Goal: Find specific page/section: Find specific page/section

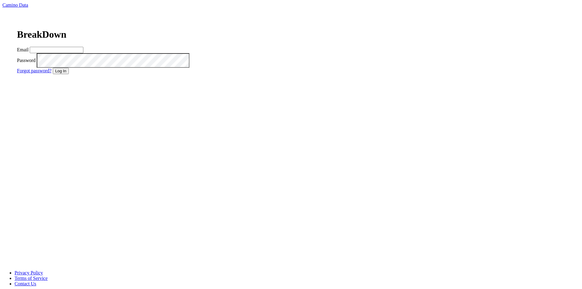
click at [83, 53] on input "Email" at bounding box center [57, 50] width 54 height 6
type input "matt@dumol.com"
click at [69, 74] on button "Log In" at bounding box center [61, 71] width 16 height 6
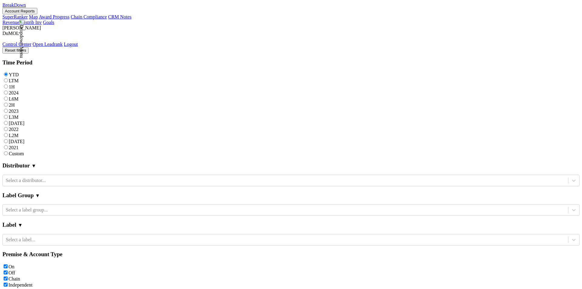
click at [24, 20] on img at bounding box center [21, 39] width 5 height 38
click at [63, 42] on link "Open Leadrank" at bounding box center [48, 44] width 30 height 5
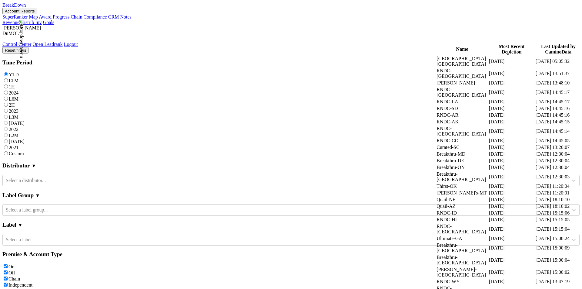
click at [549, 51] on th "Last Updated by CaminoData" at bounding box center [559, 49] width 46 height 12
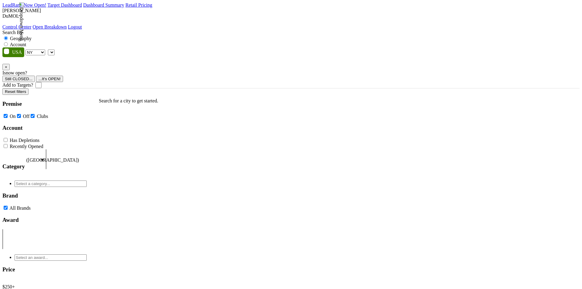
select select "NY"
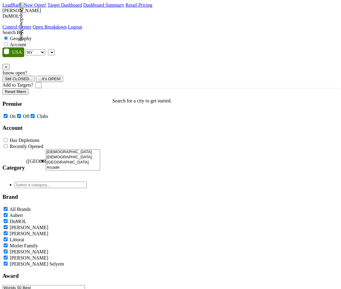
click at [26, 42] on label "Account" at bounding box center [18, 44] width 16 height 5
click at [8, 42] on input "Account" at bounding box center [6, 44] width 4 height 4
radio input "true"
type input "The Mediterra Beach Club"
click at [43, 49] on select "AK AL AR AZ CA CO CT DC DE FL [GEOGRAPHIC_DATA] HI IA ID IL IN KS [GEOGRAPHIC_D…" at bounding box center [35, 52] width 20 height 6
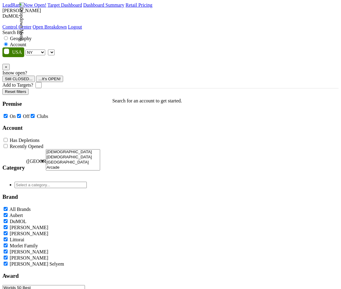
select select "FL"
click at [27, 49] on select "AK AL AR AZ CA CO CT DC DE FL [GEOGRAPHIC_DATA] HI IA ID IL IN KS [GEOGRAPHIC_D…" at bounding box center [35, 52] width 20 height 6
type input "The Mediterra Beach Club"
select select "95981"
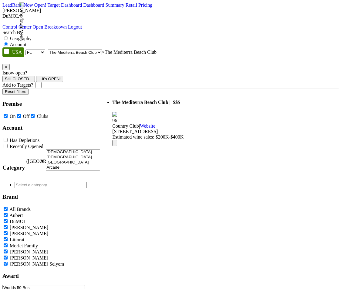
click at [42, 49] on select "AK AL AR AZ CA CO CT DC DE FL [GEOGRAPHIC_DATA] HI IA ID IL IN KS [GEOGRAPHIC_D…" at bounding box center [35, 52] width 20 height 6
click at [32, 36] on label "Geography" at bounding box center [21, 38] width 22 height 5
click at [8, 36] on input "Geography" at bounding box center [6, 38] width 4 height 4
radio input "true"
select select
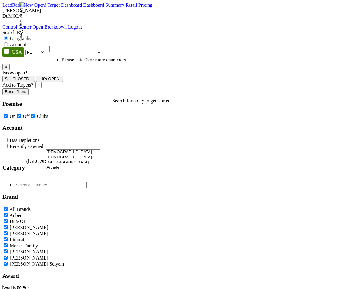
click at [26, 42] on label "Account" at bounding box center [18, 44] width 16 height 5
click at [8, 42] on input "Account" at bounding box center [6, 44] width 4 height 4
radio input "true"
type input "The Mediterra Beach Club"
select select "95981"
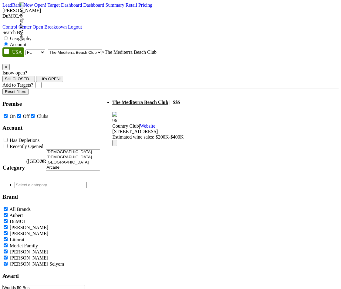
click at [131, 100] on span "The Mediterra Beach Club" at bounding box center [140, 102] width 56 height 5
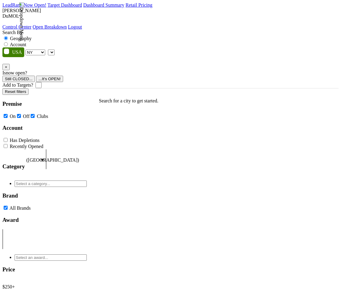
select select "NY"
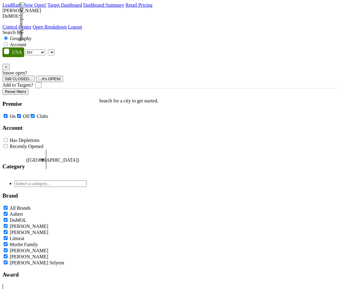
click at [26, 42] on label "Account" at bounding box center [18, 44] width 16 height 5
click at [8, 42] on input "Account" at bounding box center [6, 44] width 4 height 4
radio input "true"
click at [36, 49] on select "AK AL AR AZ CA CO CT DC DE FL [GEOGRAPHIC_DATA] HI IA ID IL IN KS [GEOGRAPHIC_D…" at bounding box center [35, 52] width 20 height 6
select select "FL"
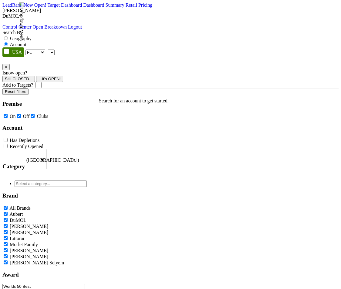
click at [27, 49] on select "AK AL AR AZ CA CO CT DC DE FL [GEOGRAPHIC_DATA] HI IA ID IL IN KS [GEOGRAPHIC_D…" at bounding box center [35, 52] width 20 height 6
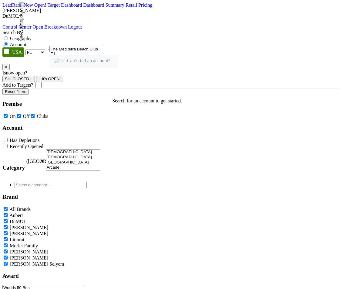
type input "The Mediterra Beach Club"
select select "95981"
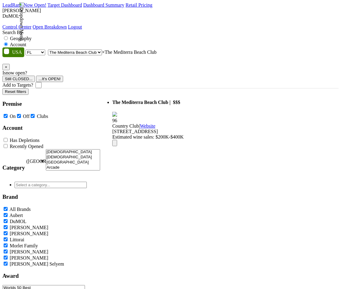
click at [115, 144] on icon at bounding box center [115, 144] width 0 height 0
click at [112, 118] on div "96" at bounding box center [147, 120] width 71 height 5
click at [128, 146] on icon at bounding box center [121, 152] width 13 height 13
click at [181, 100] on span "| $$$" at bounding box center [175, 102] width 11 height 5
select select
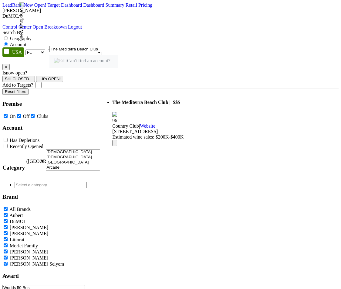
type input "The Mediterra Beach Club"
select select "95981"
click at [42, 49] on select "AK AL AR AZ CA CO CT DC DE FL [GEOGRAPHIC_DATA] HI IA ID IL IN KS [GEOGRAPHIC_D…" at bounding box center [35, 52] width 20 height 6
click at [15, 47] on span at bounding box center [13, 52] width 22 height 10
click at [4, 48] on input "checkbox" at bounding box center [4, 48] width 0 height 0
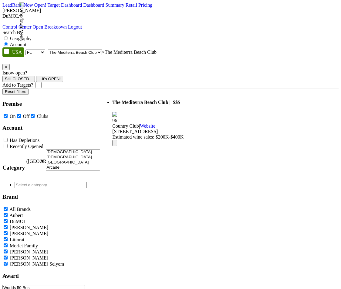
checkbox input "true"
click at [82, 8] on link "Target Dashboard" at bounding box center [65, 4] width 35 height 5
click at [187, 180] on img "The Mediterra Beach Club" at bounding box center [183, 185] width 6 height 10
click at [206, 148] on button "Close" at bounding box center [198, 155] width 15 height 15
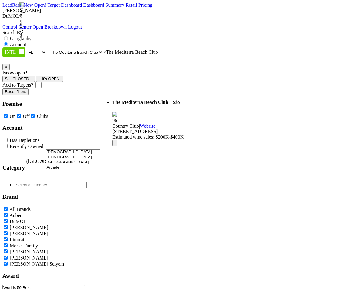
click at [187, 180] on img "The Mediterra Beach Club" at bounding box center [183, 185] width 6 height 10
click at [151, 100] on span "The Mediterra Beach Club" at bounding box center [140, 102] width 56 height 5
click at [333, 288] on div "×" at bounding box center [170, 293] width 336 height 5
click at [103, 49] on span "× The Mediterra Beach Club" at bounding box center [130, 51] width 55 height 5
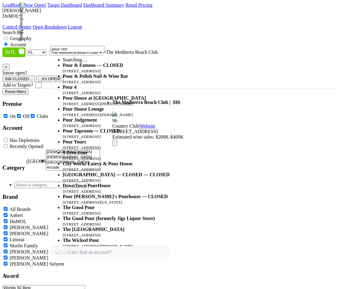
type input "pour [PERSON_NAME]"
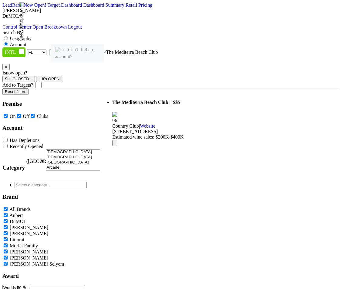
click at [40, 49] on select "AK AL AR AZ CA CO CT DC DE FL [GEOGRAPHIC_DATA] HI IA ID IL IN KS [GEOGRAPHIC_D…" at bounding box center [37, 52] width 20 height 6
select select "MA"
click at [28, 49] on select "AK AL AR AZ CA CO CT DC DE FL [GEOGRAPHIC_DATA] HI IA ID IL IN KS [GEOGRAPHIC_D…" at bounding box center [37, 52] width 20 height 6
select select
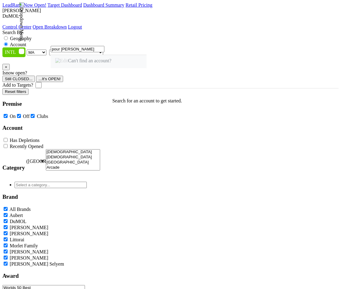
type input "pour [PERSON_NAME]"
select select "297149"
